Goal: Transaction & Acquisition: Download file/media

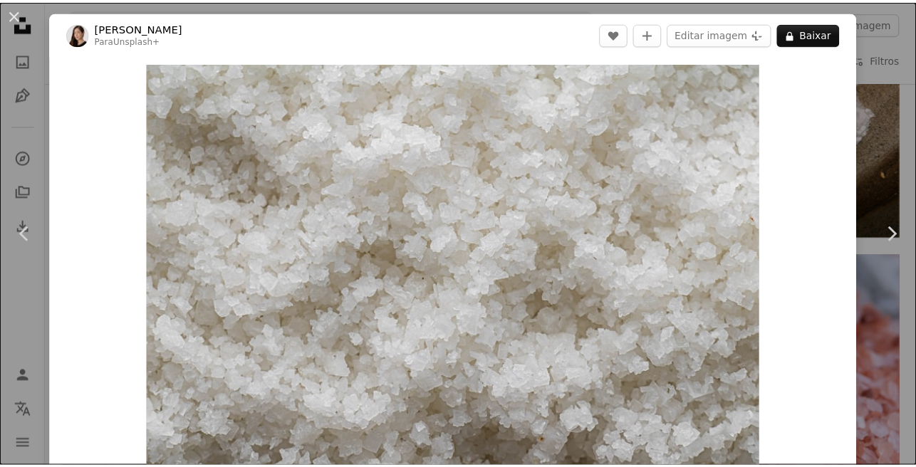
scroll to position [165, 0]
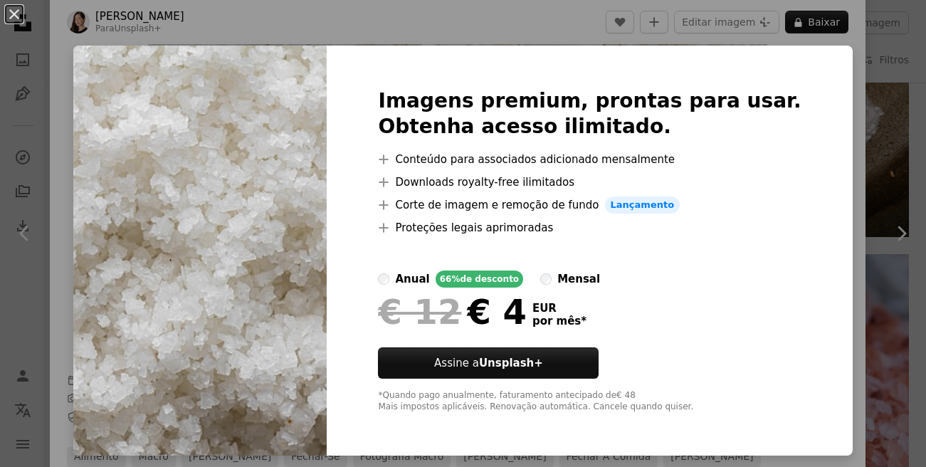
click at [839, 106] on div "An X shape Imagens premium, prontas para usar. Obtenha acesso ilimitado. A plus…" at bounding box center [463, 233] width 926 height 467
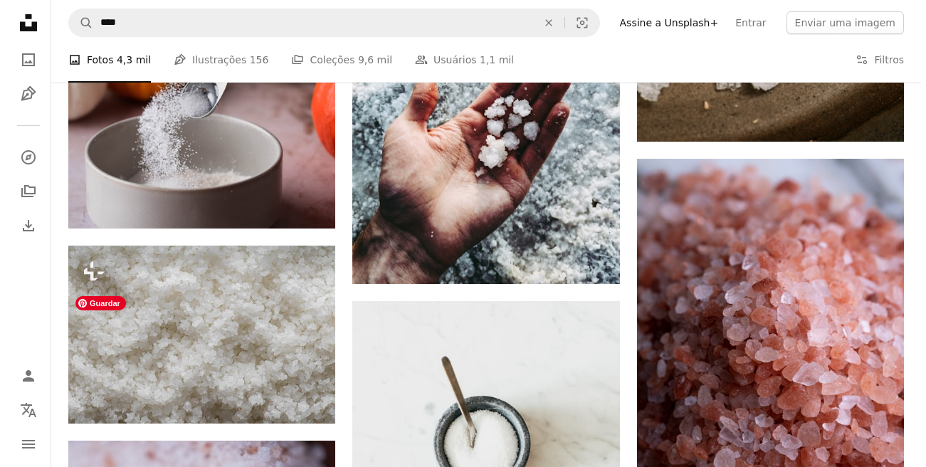
scroll to position [959, 0]
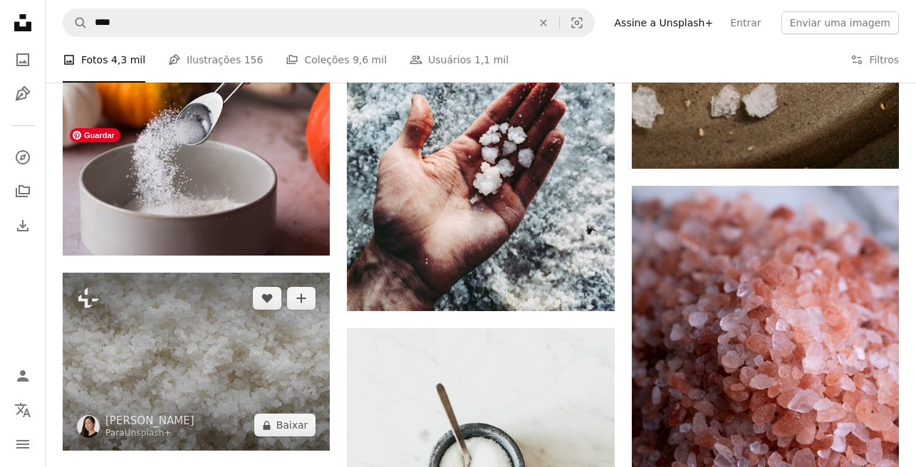
click at [255, 273] on img at bounding box center [196, 362] width 267 height 178
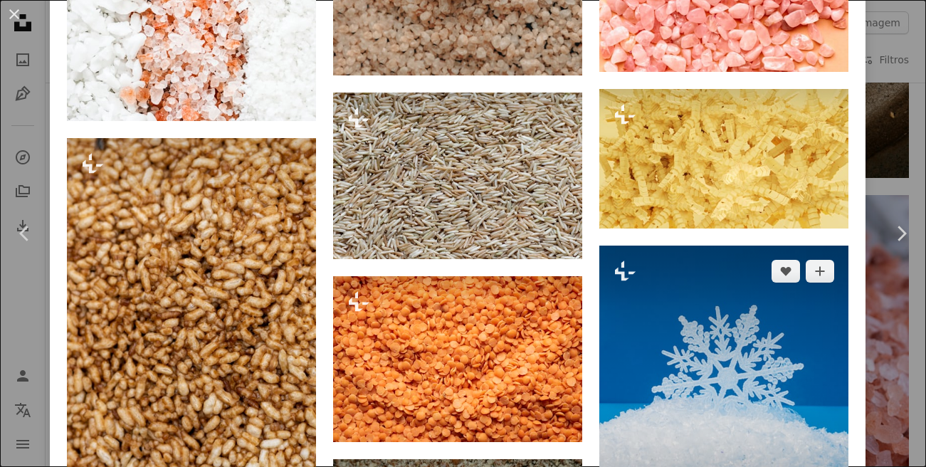
scroll to position [4753, 0]
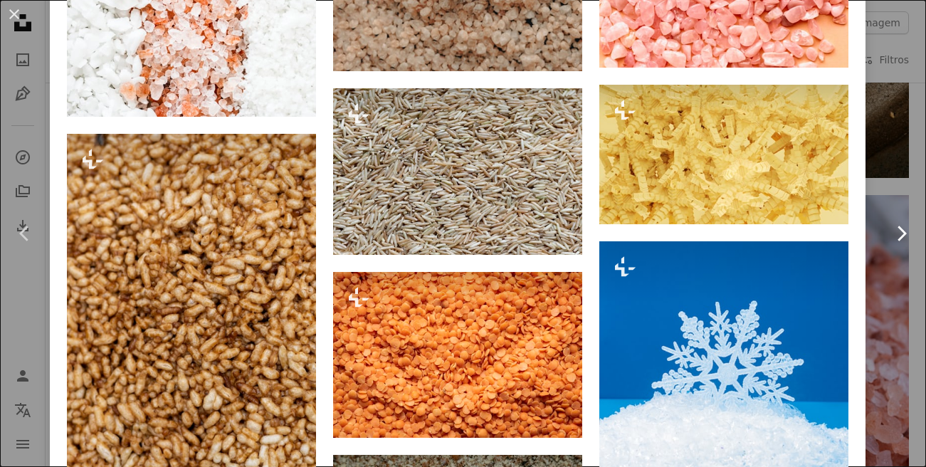
click at [876, 210] on link "Chevron right" at bounding box center [901, 233] width 50 height 137
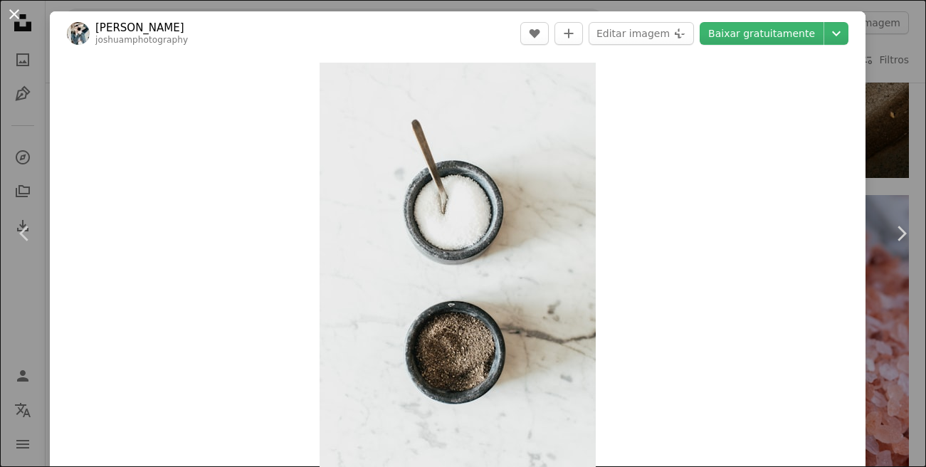
click at [16, 14] on button "An X shape" at bounding box center [14, 14] width 17 height 17
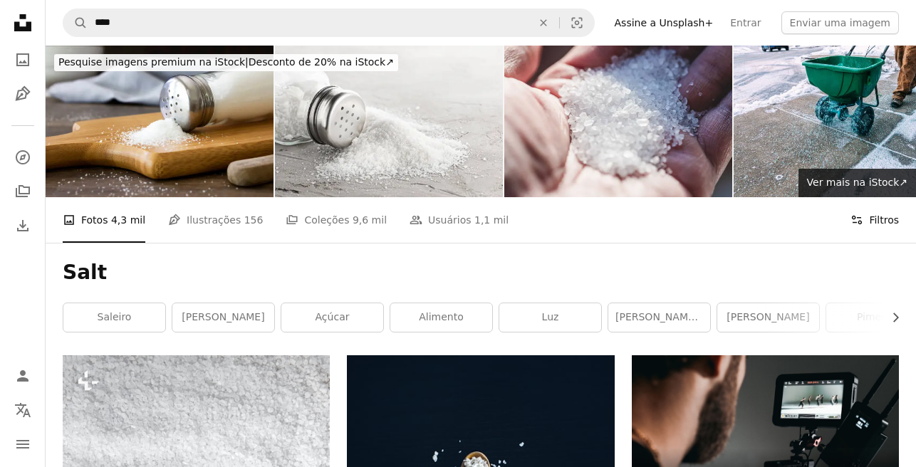
click at [871, 197] on button "Filters Filtros" at bounding box center [874, 220] width 48 height 46
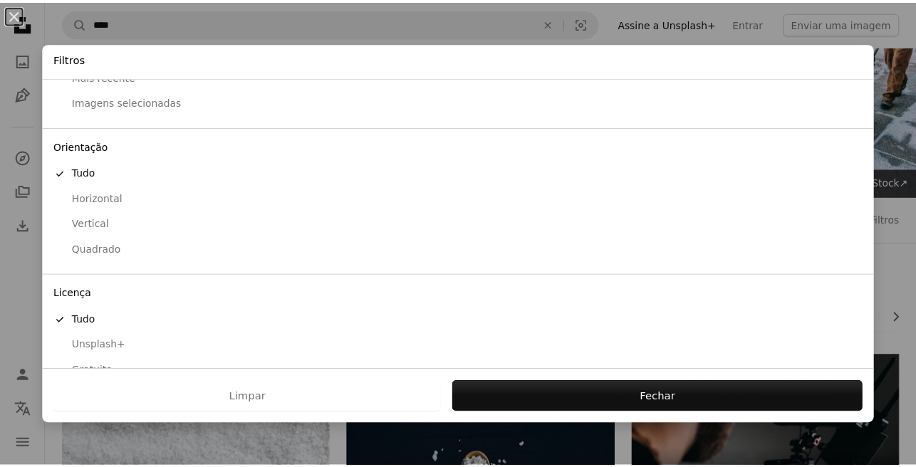
scroll to position [98, 0]
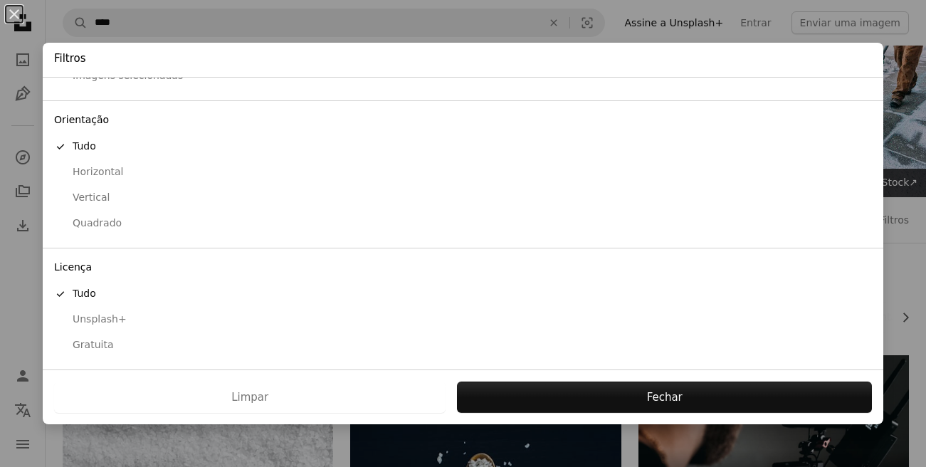
click at [98, 346] on div "Gratuita" at bounding box center [463, 345] width 818 height 14
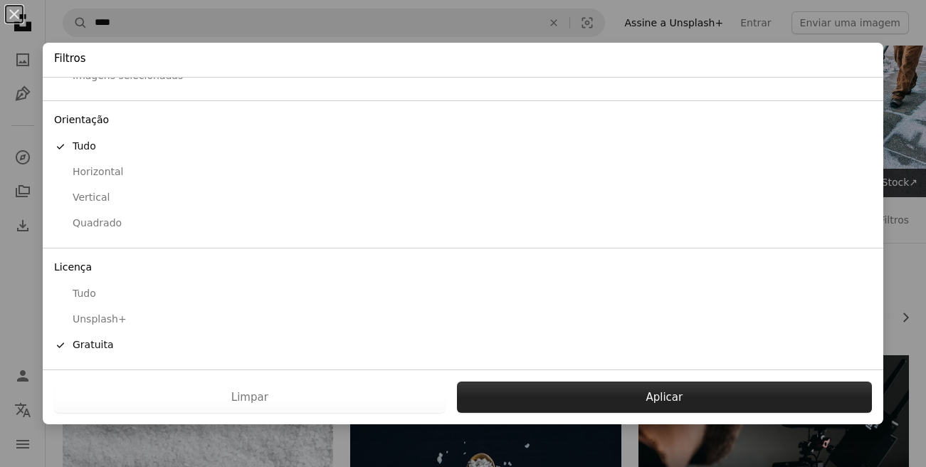
click at [539, 402] on button "Aplicar" at bounding box center [664, 397] width 415 height 31
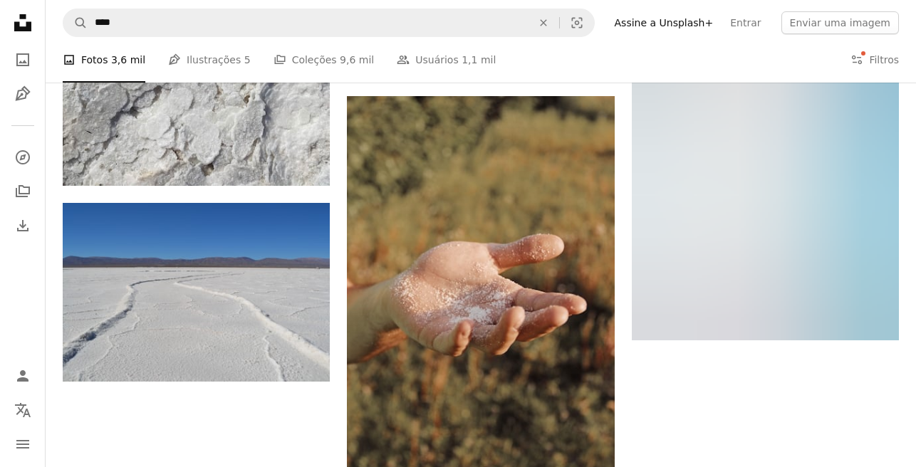
scroll to position [2113, 0]
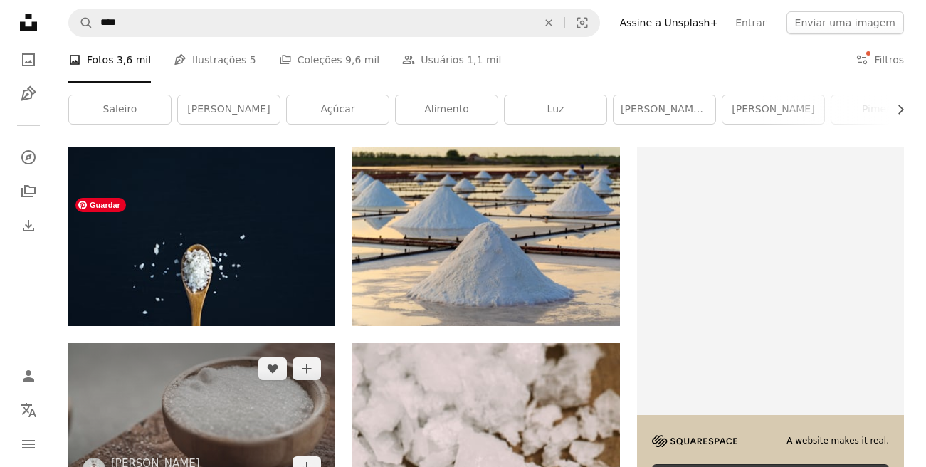
scroll to position [216, 0]
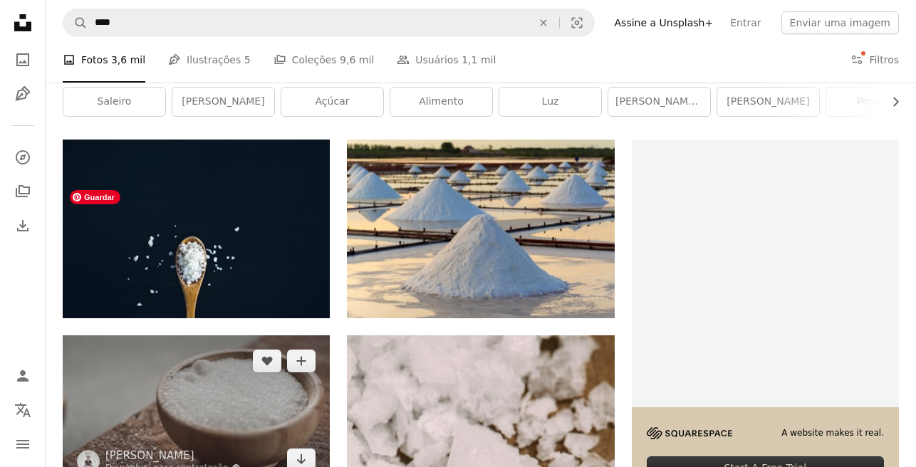
click at [236, 335] on img at bounding box center [196, 410] width 267 height 150
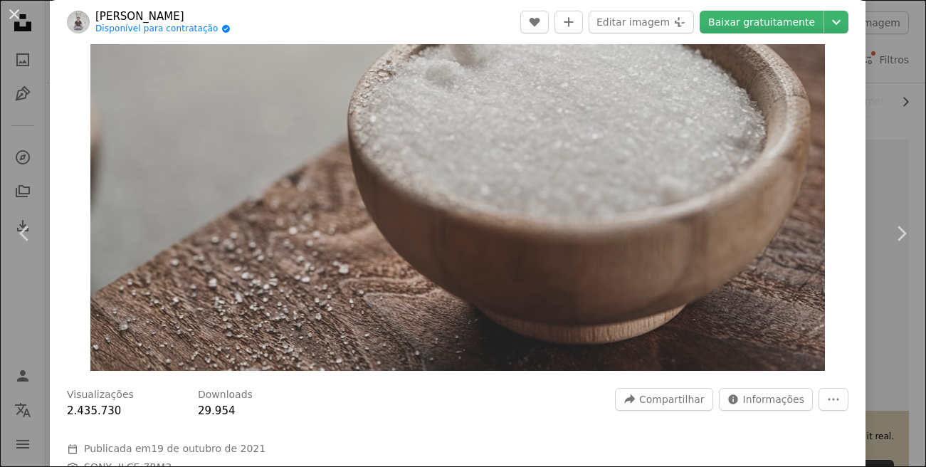
scroll to position [116, 0]
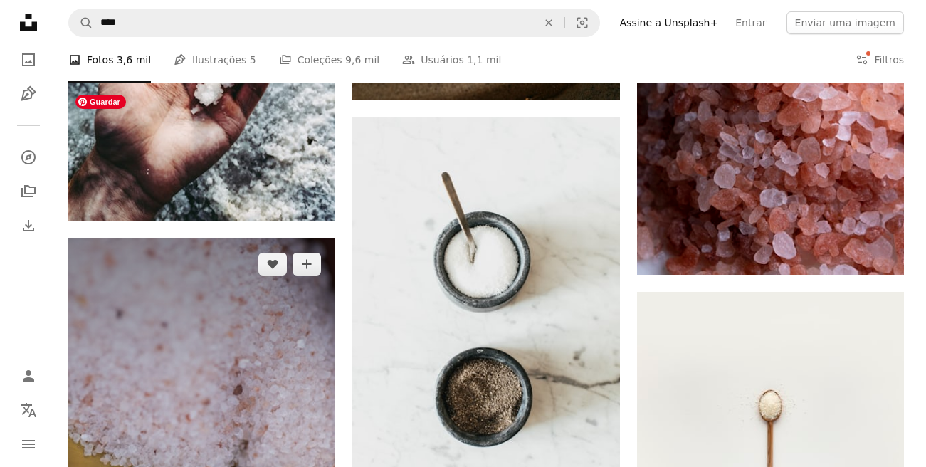
scroll to position [850, 0]
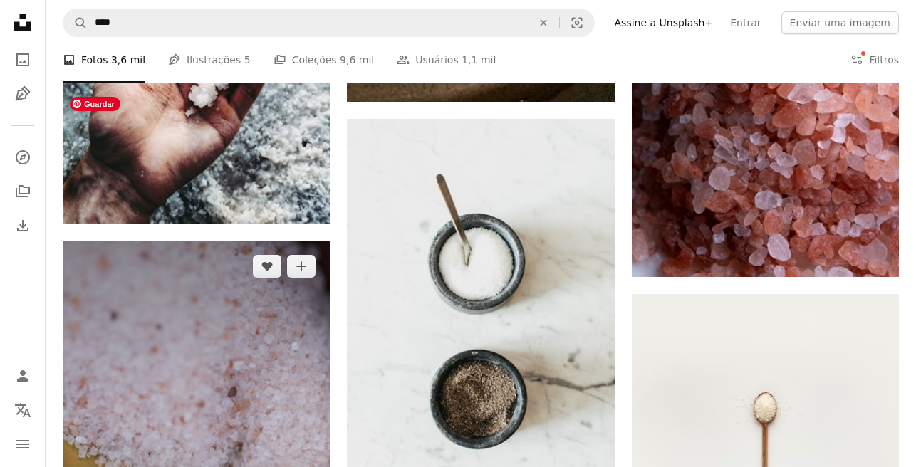
click at [248, 304] on img at bounding box center [196, 441] width 267 height 401
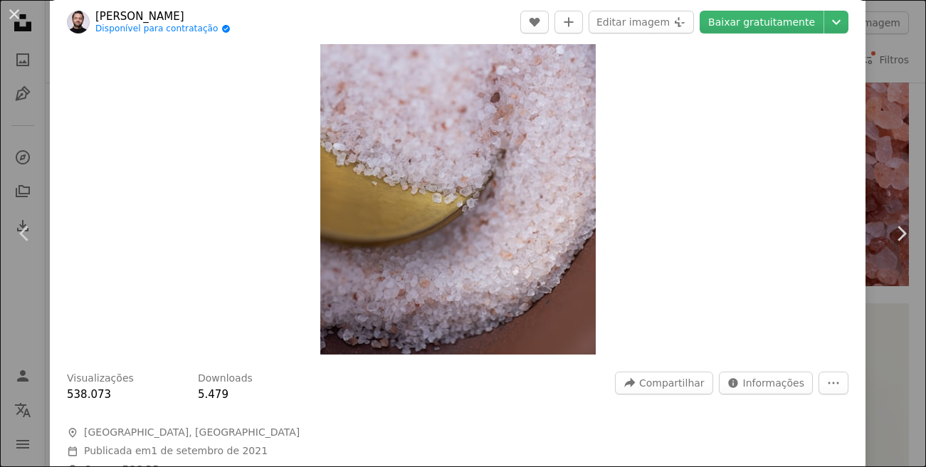
scroll to position [120, 0]
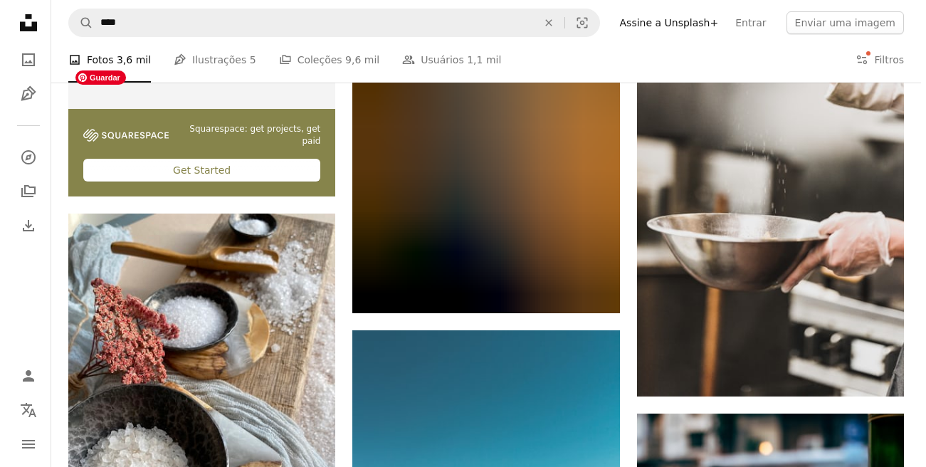
scroll to position [2858, 0]
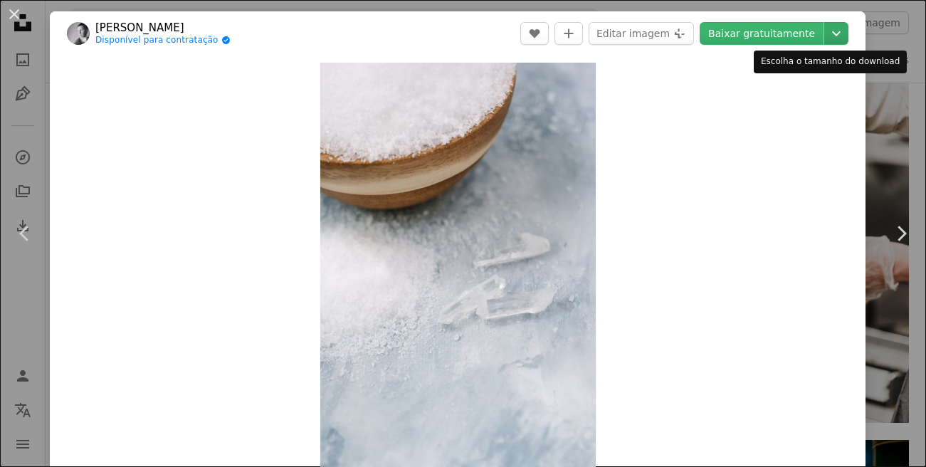
click at [833, 31] on icon "Chevron down" at bounding box center [836, 33] width 23 height 17
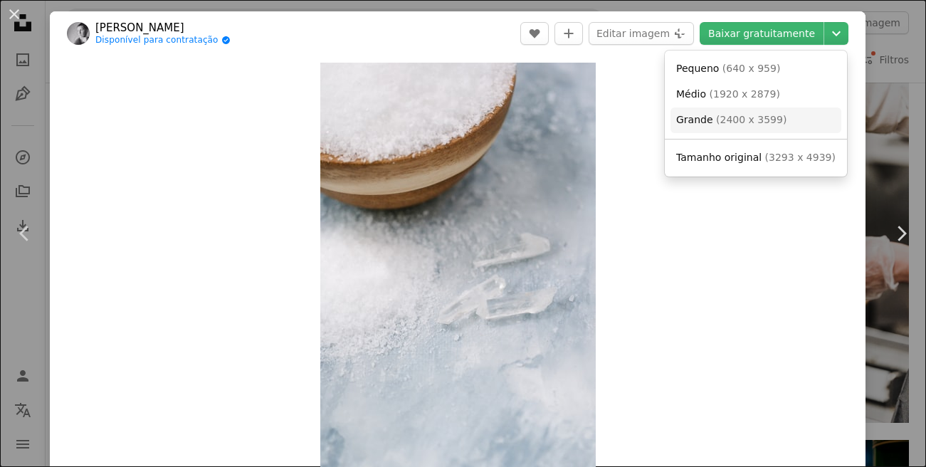
click at [766, 120] on span "( 2400 x 3599 )" at bounding box center [751, 119] width 70 height 11
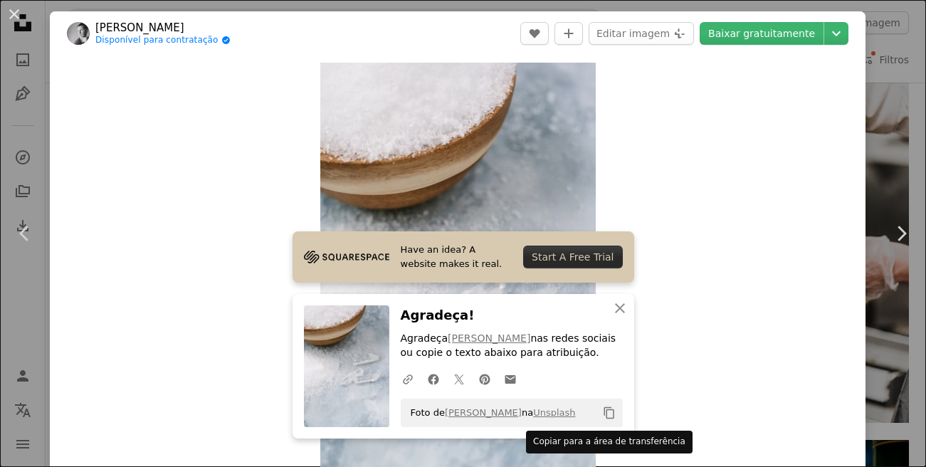
click at [603, 412] on icon "Copy content" at bounding box center [609, 413] width 13 height 13
click at [604, 407] on icon "Copiar para a área de transferência" at bounding box center [609, 413] width 10 height 12
